Goal: Information Seeking & Learning: Check status

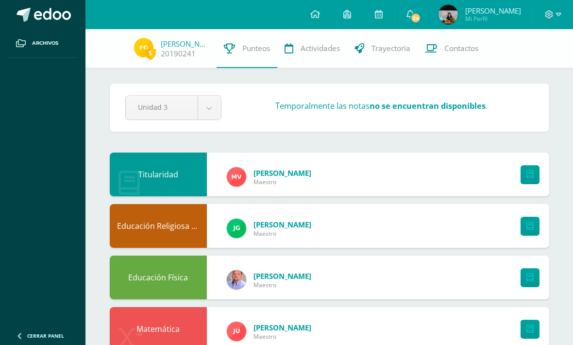
scroll to position [54, 0]
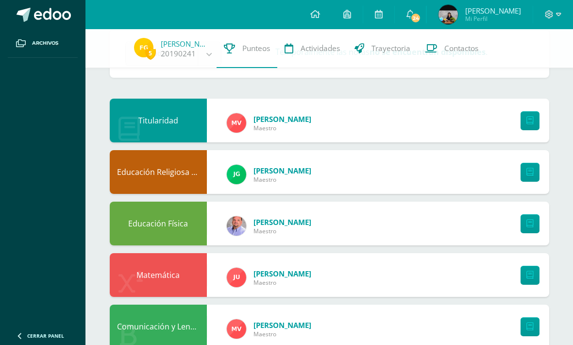
click at [422, 17] on link "24" at bounding box center [410, 14] width 31 height 29
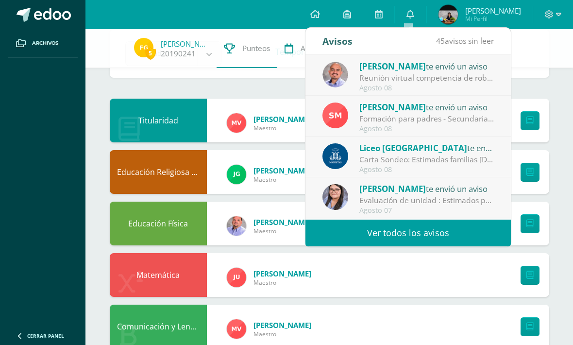
click at [450, 229] on link "Ver todos los avisos" at bounding box center [408, 233] width 205 height 27
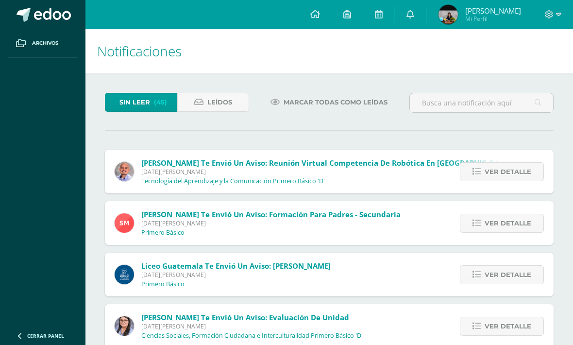
click at [494, 105] on input "text" at bounding box center [481, 102] width 143 height 19
type input "Carlos Acosta"
click at [217, 103] on span "Leídos" at bounding box center [219, 102] width 25 height 18
click at [228, 101] on span "Leídos" at bounding box center [219, 102] width 25 height 18
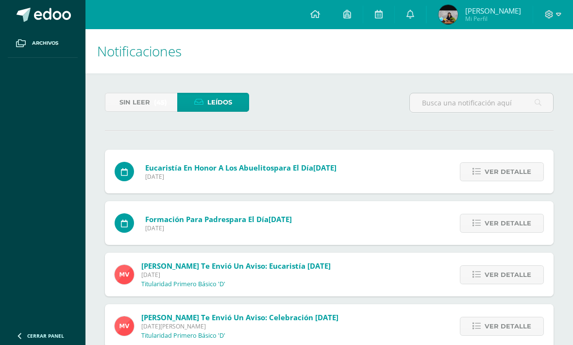
click at [438, 111] on input "text" at bounding box center [481, 102] width 143 height 19
type input "Carlos acosta"
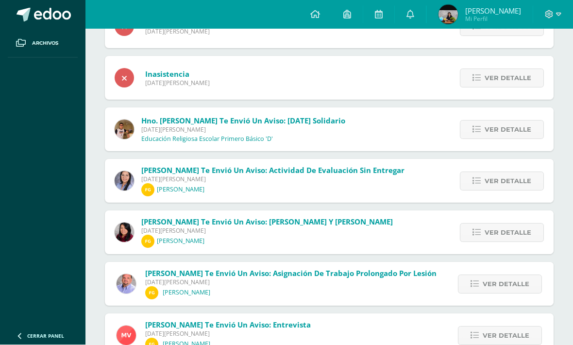
scroll to position [411, 0]
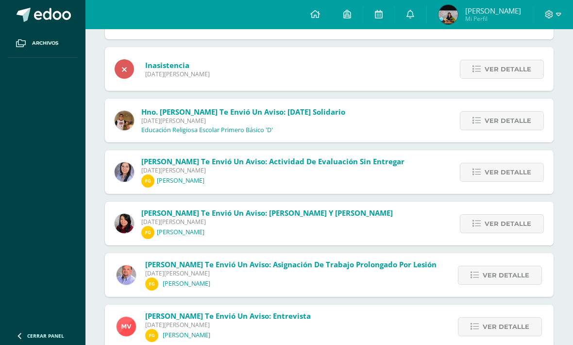
click at [515, 281] on span "Ver detalle" at bounding box center [506, 275] width 47 height 18
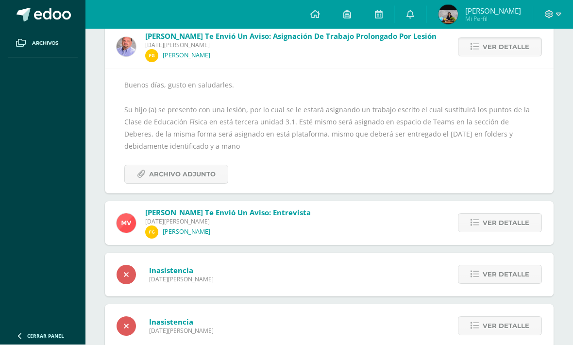
scroll to position [639, 0]
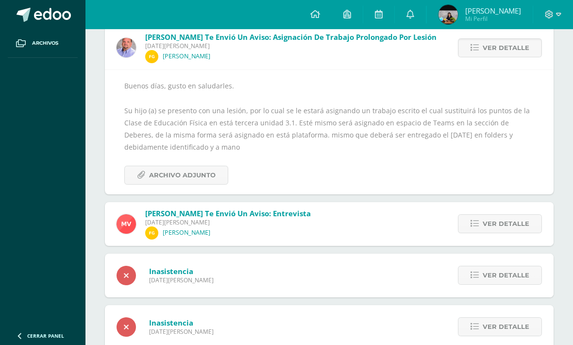
click at [196, 178] on span "Archivo Adjunto" at bounding box center [182, 175] width 67 height 18
